Goal: Communication & Community: Answer question/provide support

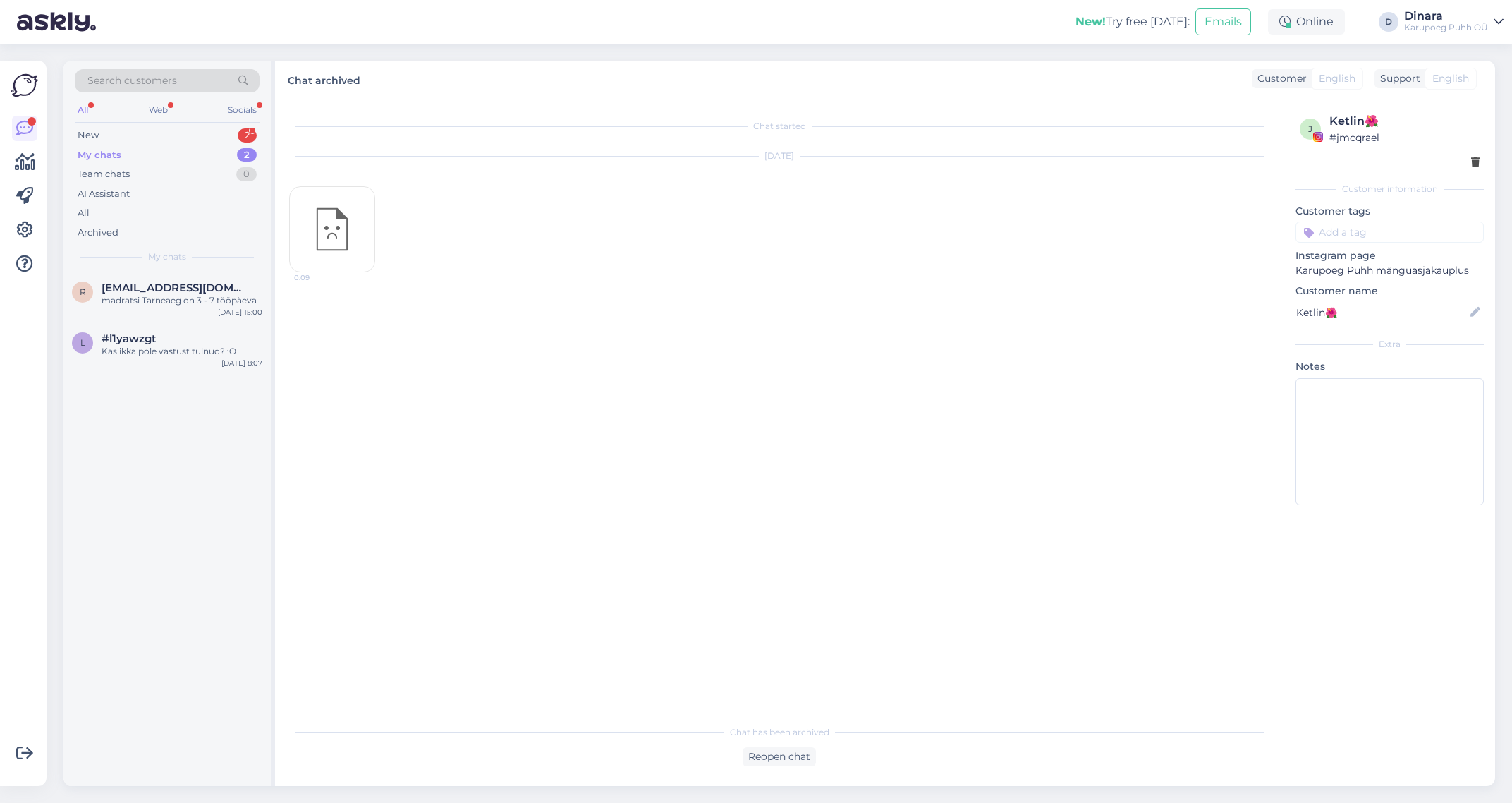
click at [165, 152] on div "My chats 2" at bounding box center [167, 155] width 185 height 19
click at [158, 134] on div "New 2" at bounding box center [167, 135] width 185 height 19
click at [149, 297] on div "[PERSON_NAME] бы узнать про заказ, отправили его уже или нет? [GEOGRAPHIC_DATA]" at bounding box center [182, 307] width 161 height 26
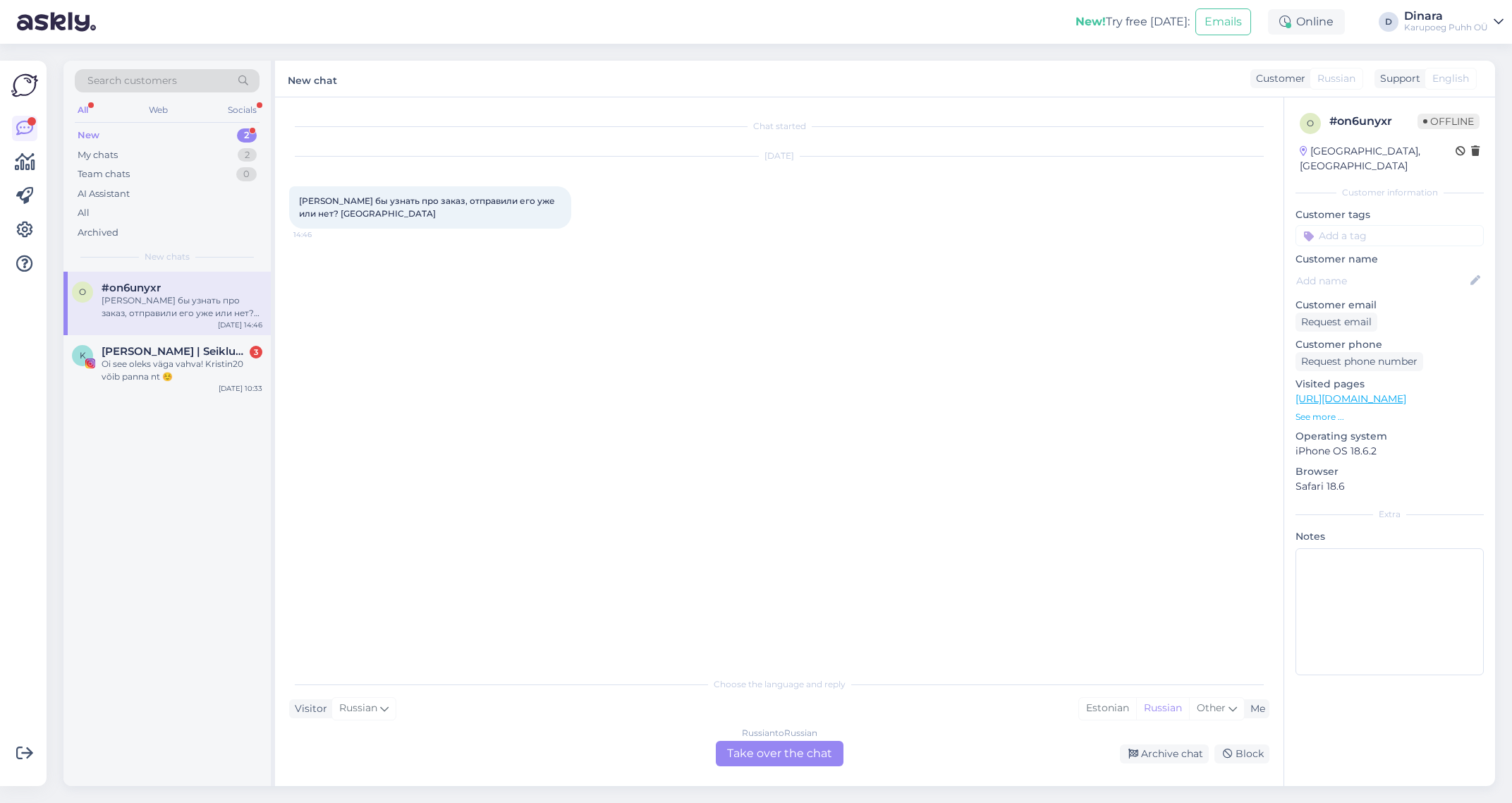
click at [771, 752] on div "Russian to Russian Take over the chat" at bounding box center [779, 753] width 127 height 26
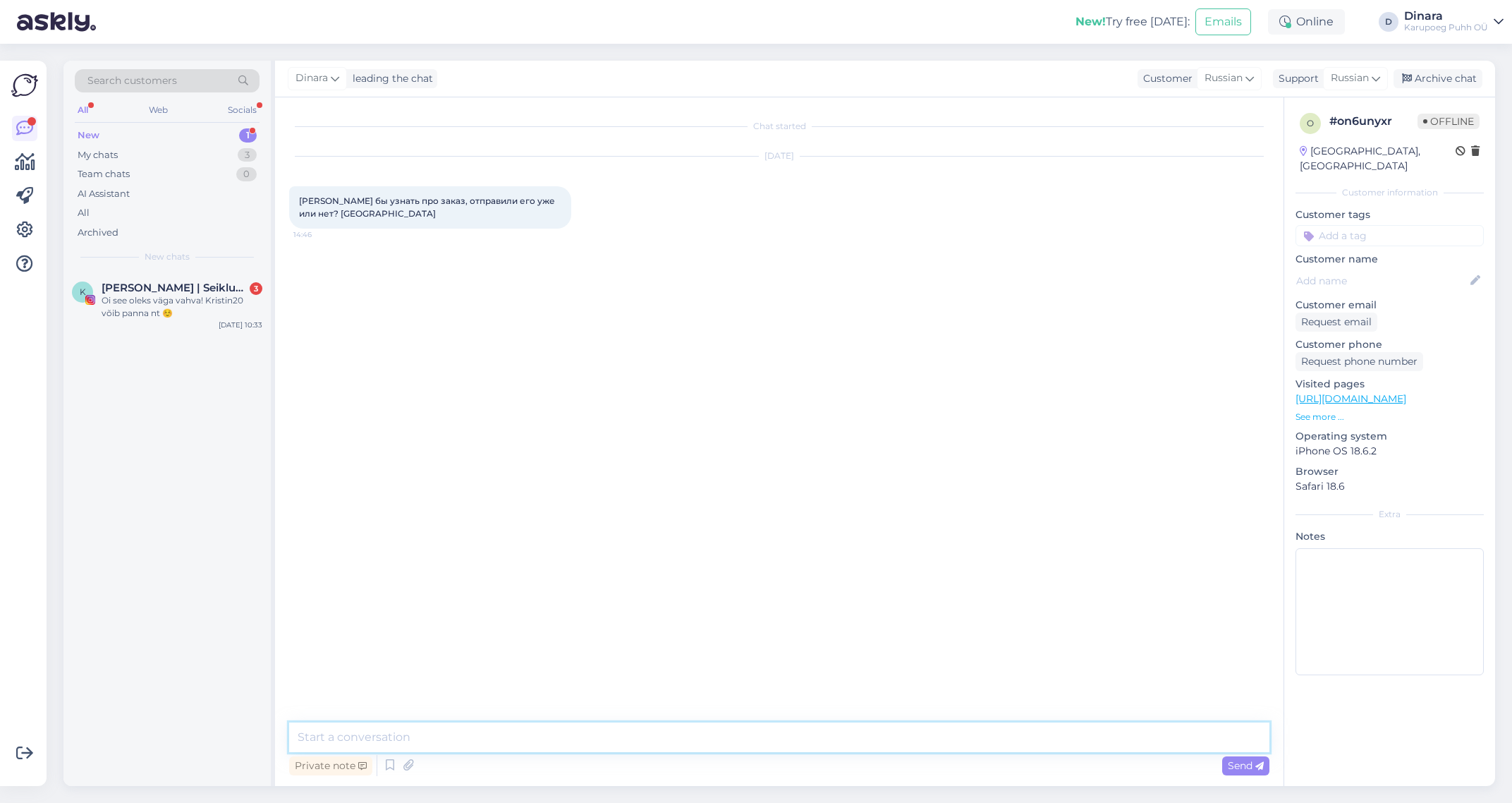
click at [769, 742] on textarea at bounding box center [779, 738] width 981 height 30
type textarea "L"
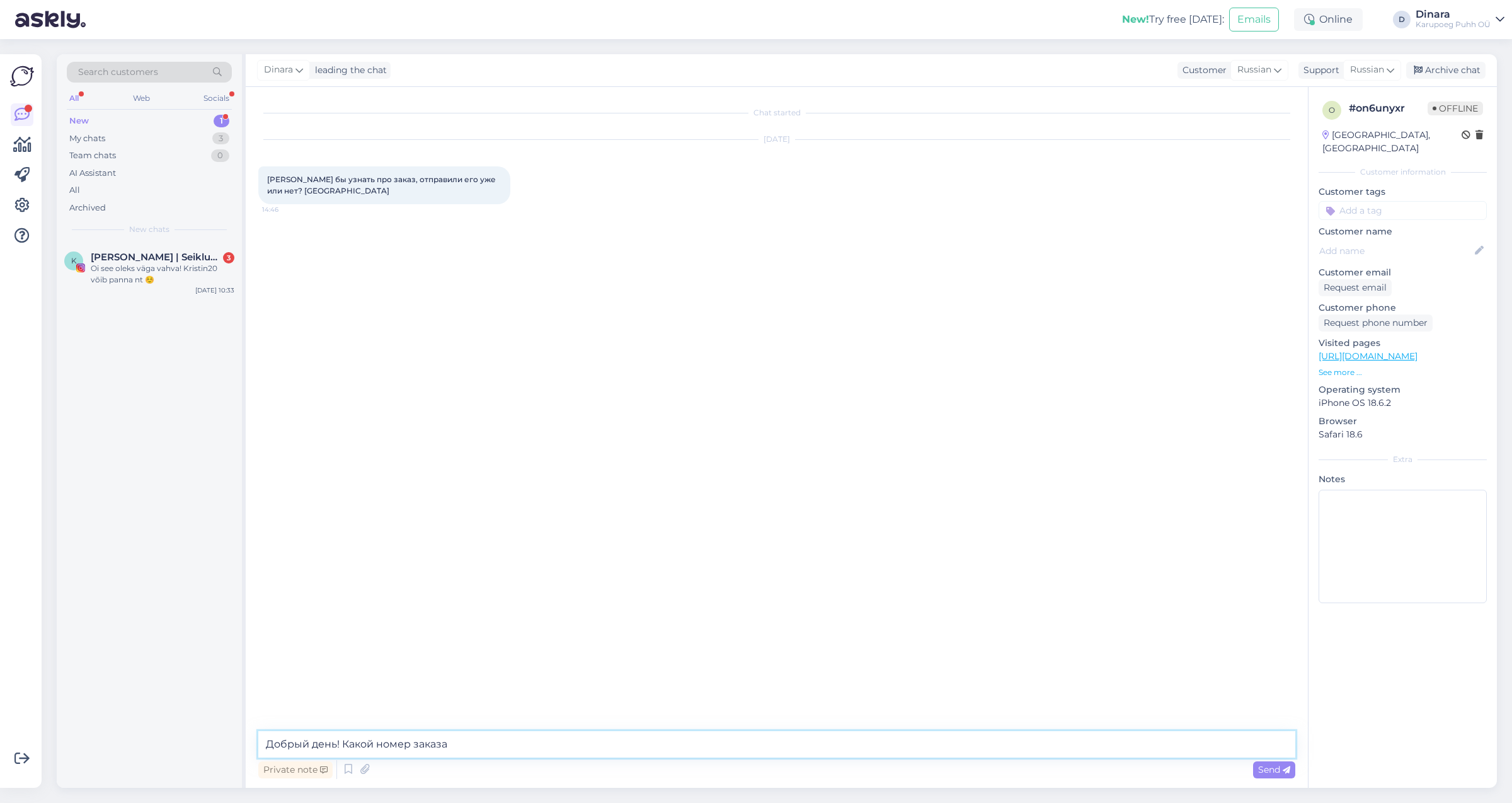
type textarea "Добрый день! Какой номер заказа?"
drag, startPoint x: 276, startPoint y: 299, endPoint x: 314, endPoint y: 298, distance: 38.0
click at [314, 298] on div "nr25128283 15:10" at bounding box center [288, 299] width 60 height 26
copy span "25128283"
click at [428, 716] on div "Private note Send" at bounding box center [776, 769] width 1037 height 24
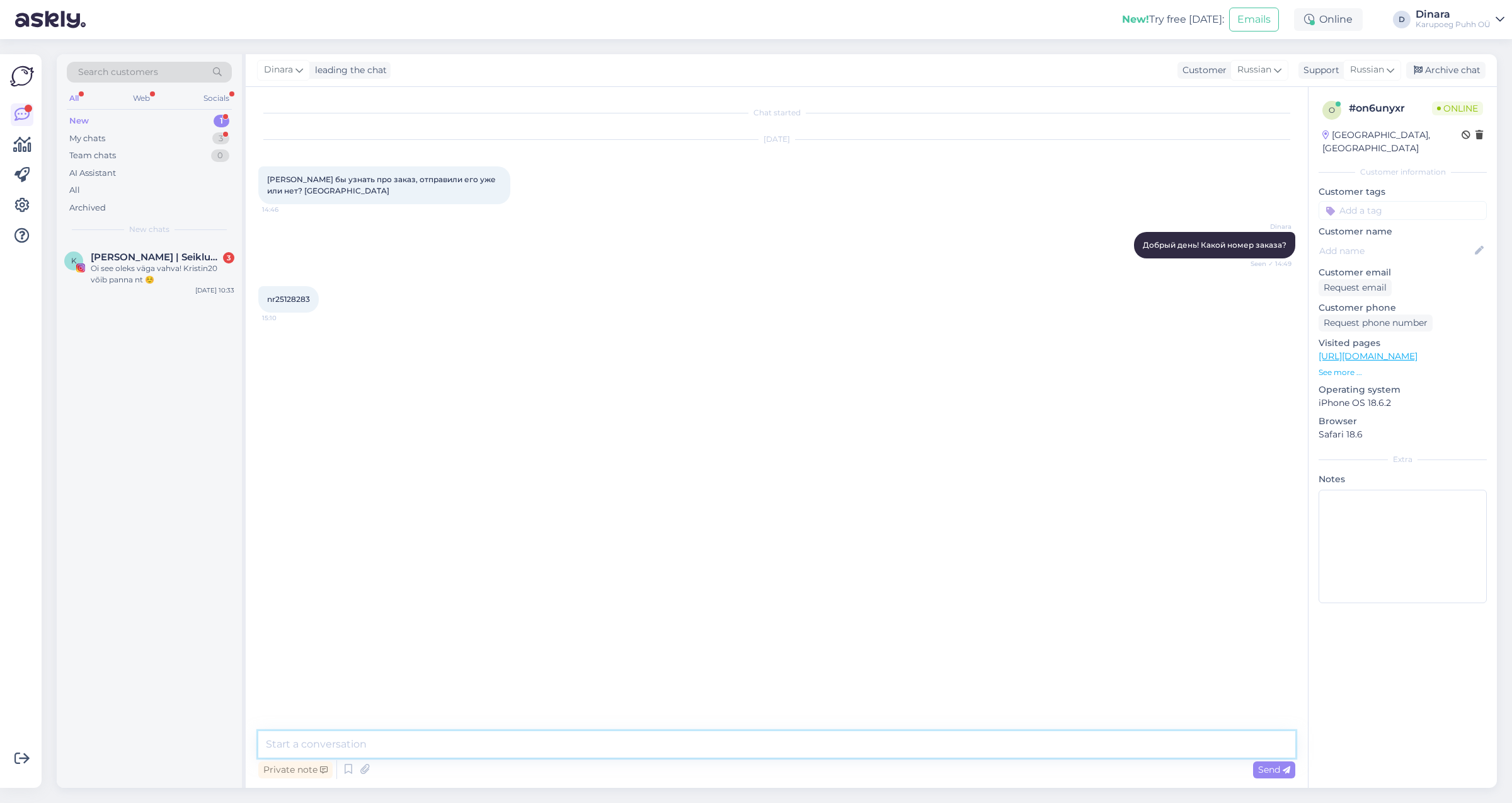
click at [427, 716] on textarea at bounding box center [776, 744] width 1037 height 26
click at [430, 716] on textarea at bounding box center [776, 744] width 1037 height 26
click at [460, 716] on textarea "Ваш заказ будет отправлен сегодняб двумя отдельными посылками" at bounding box center [776, 744] width 1037 height 26
click at [674, 716] on textarea "Ваш заказ будет отправлен [DATE], двумя отдельными посылками" at bounding box center [776, 744] width 1037 height 26
click at [826, 716] on textarea "Ваш заказ будет отправлен [DATE], двумя отдельными посылками. Кукла [PERSON_NAM…" at bounding box center [776, 744] width 1037 height 26
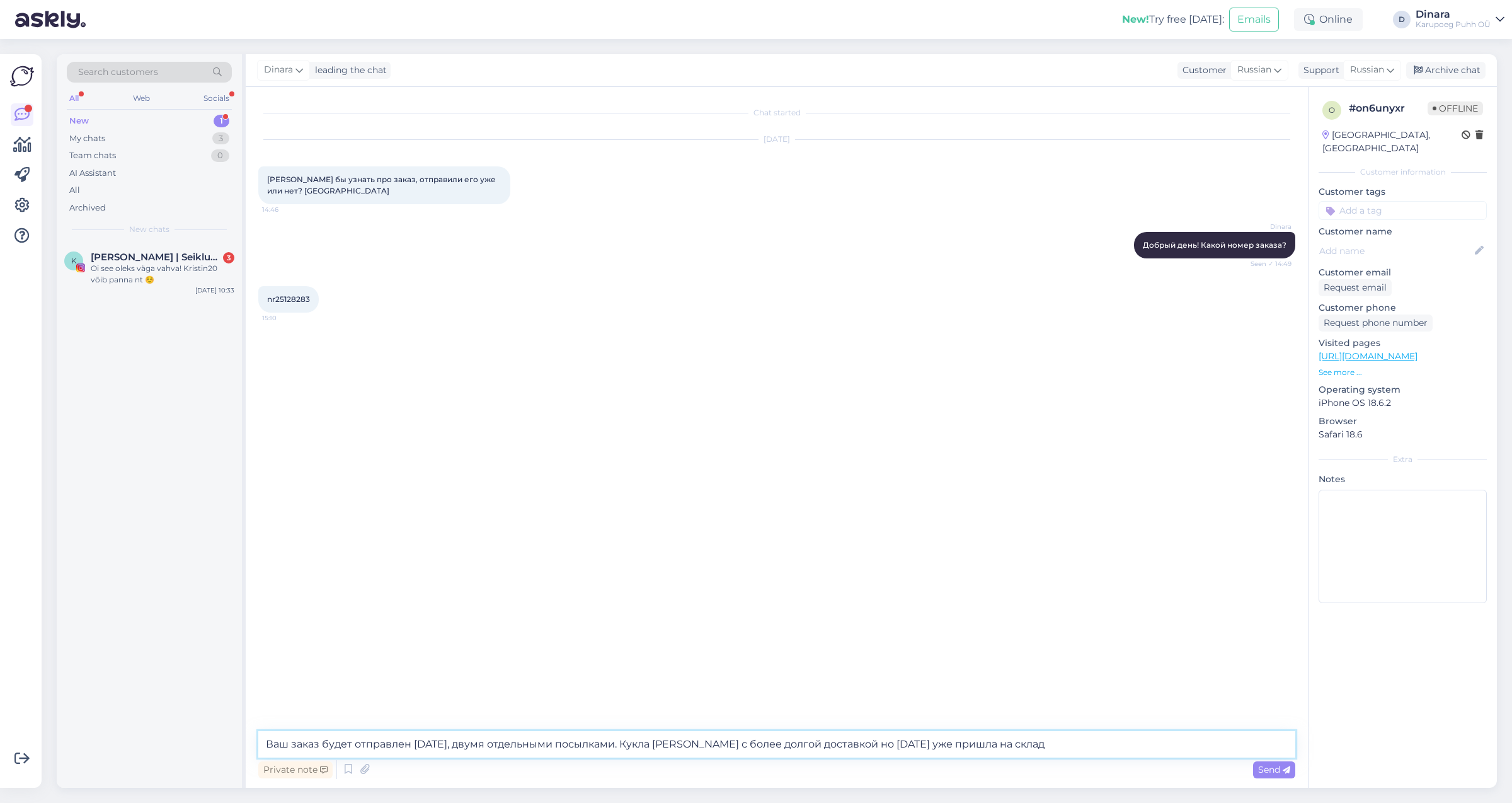
type textarea "Ваш заказ будет отправлен [DATE], двумя отдельными посылками. Кукла [PERSON_NAM…"
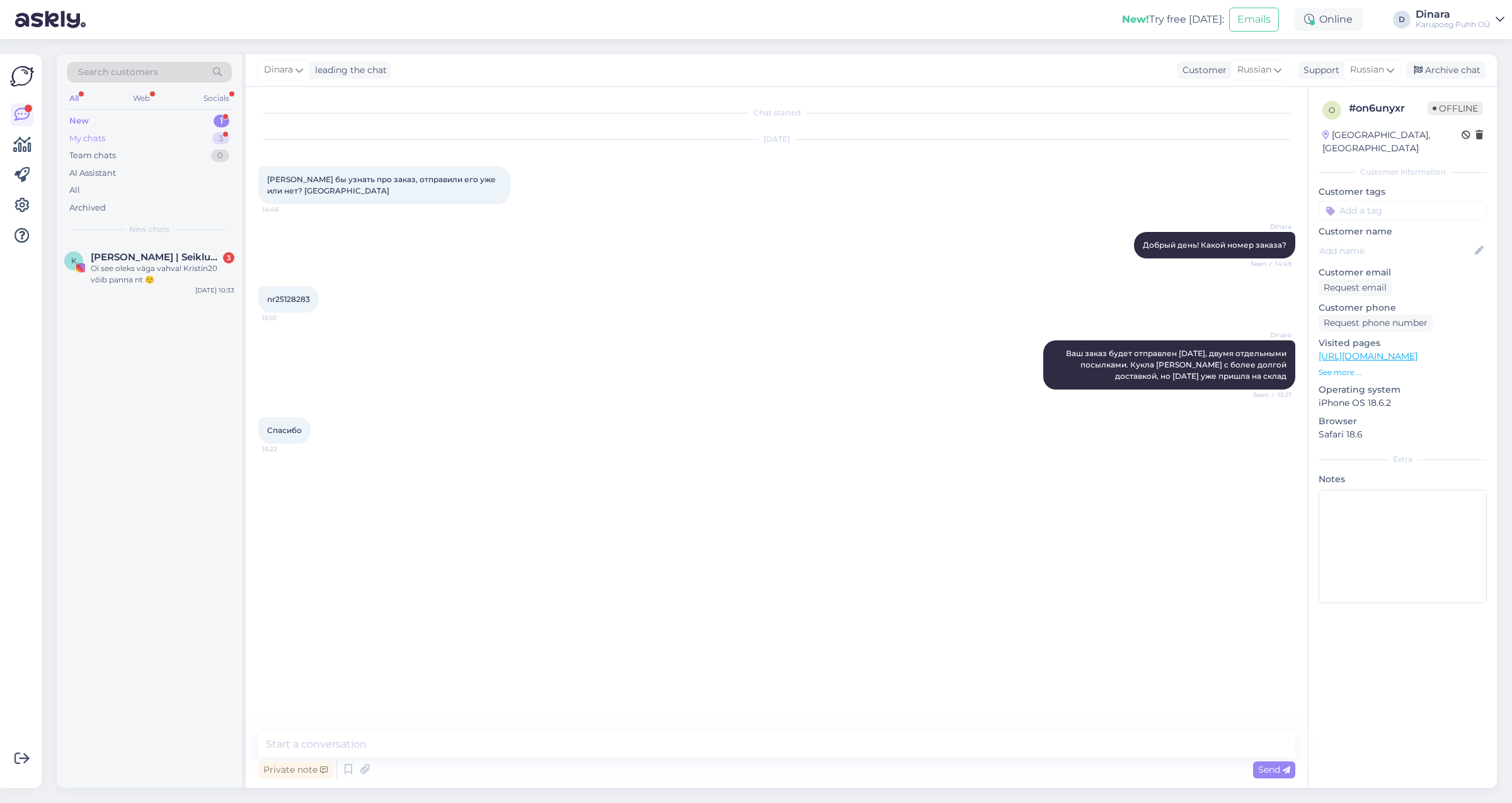
click at [160, 138] on div "My chats 3" at bounding box center [149, 138] width 165 height 17
click at [179, 270] on div "Спасибо" at bounding box center [162, 269] width 144 height 11
